Goal: Information Seeking & Learning: Check status

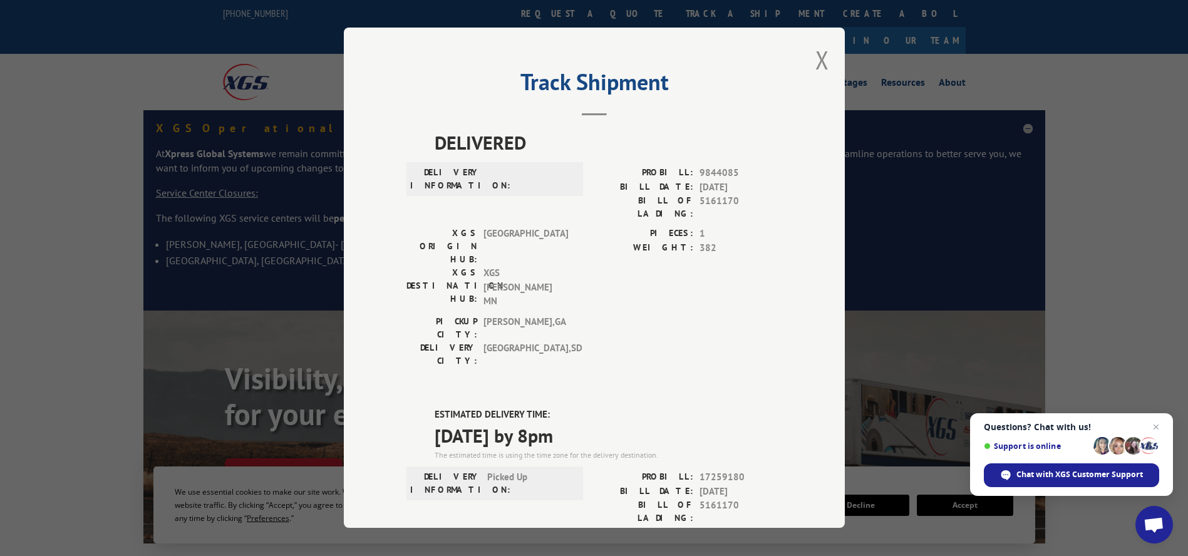
scroll to position [202, 0]
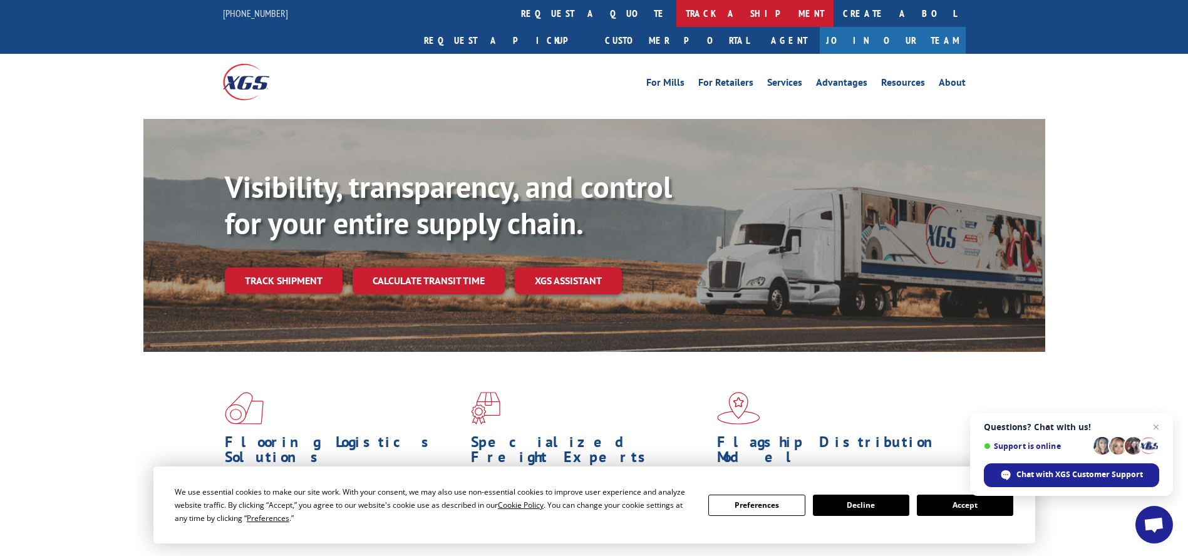
click at [676, 11] on link "track a shipment" at bounding box center [754, 13] width 157 height 27
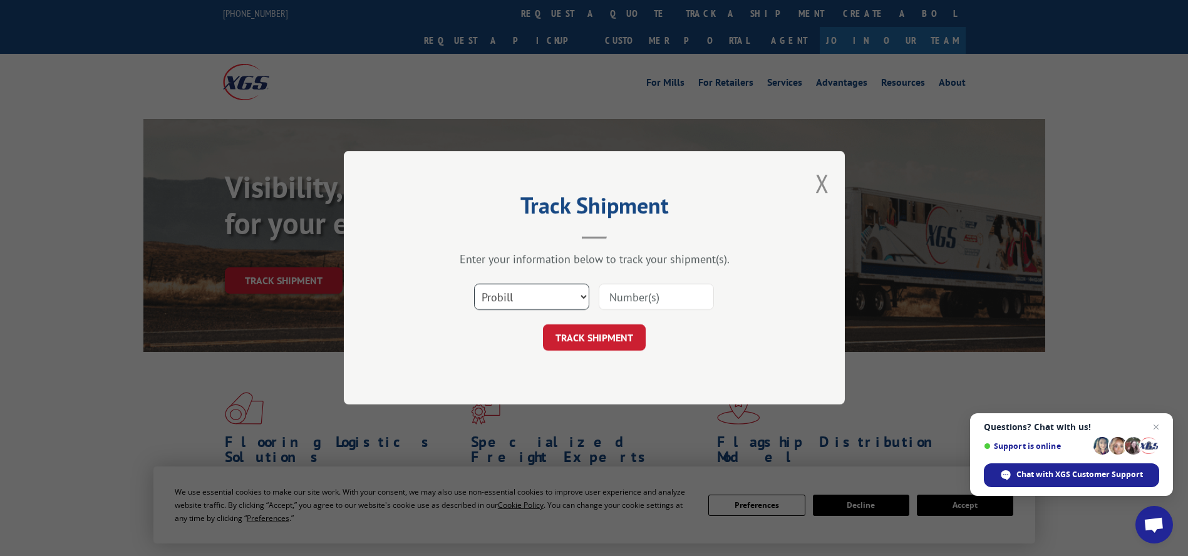
click at [533, 294] on select "Select category... Probill BOL PO" at bounding box center [531, 297] width 115 height 26
select select "bol"
click at [474, 284] on select "Select category... Probill BOL PO" at bounding box center [531, 297] width 115 height 26
click at [653, 299] on input at bounding box center [656, 297] width 115 height 26
paste input "6010682"
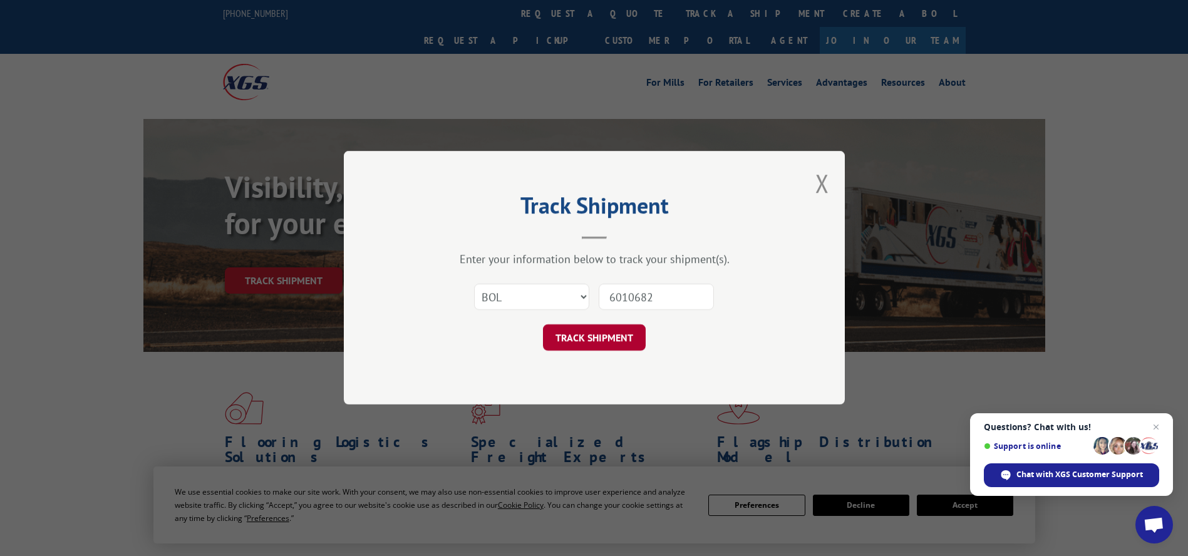
type input "6010682"
click at [617, 336] on button "TRACK SHIPMENT" at bounding box center [594, 338] width 103 height 26
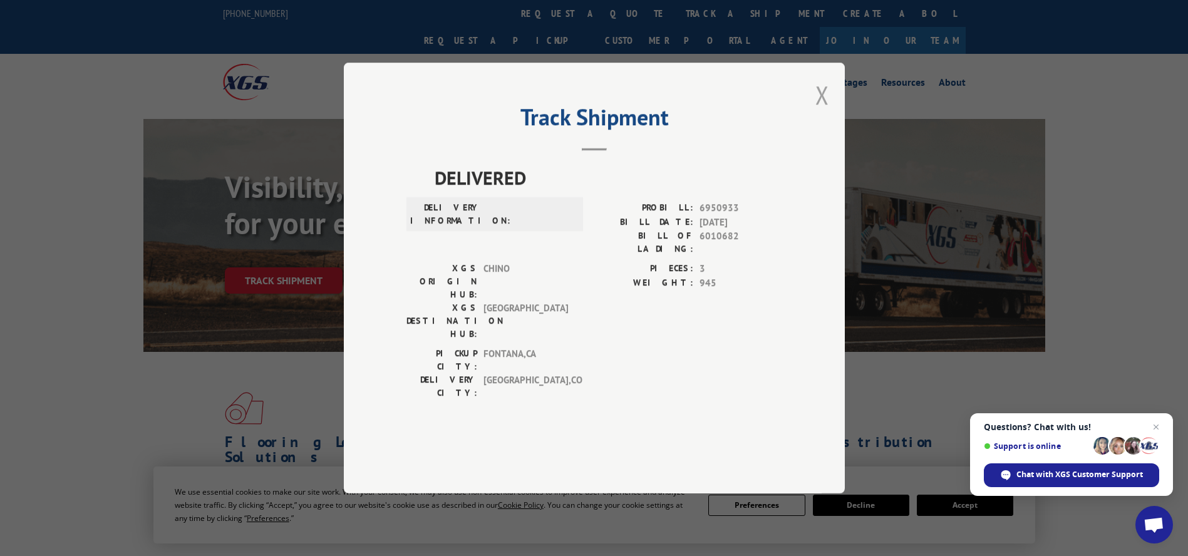
click at [825, 111] on button "Close modal" at bounding box center [822, 94] width 14 height 33
